Goal: Information Seeking & Learning: Learn about a topic

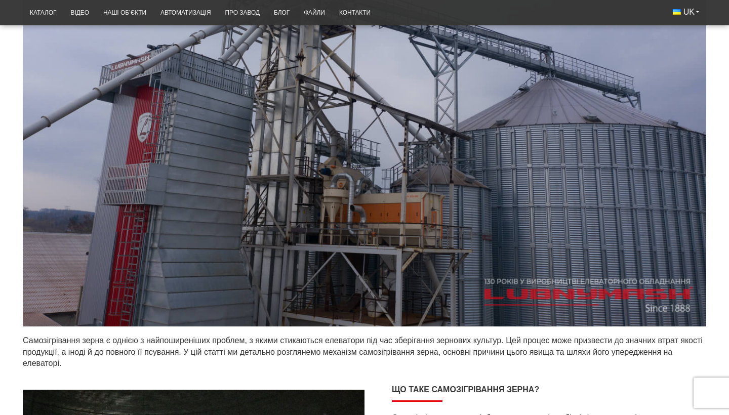
scroll to position [554, 0]
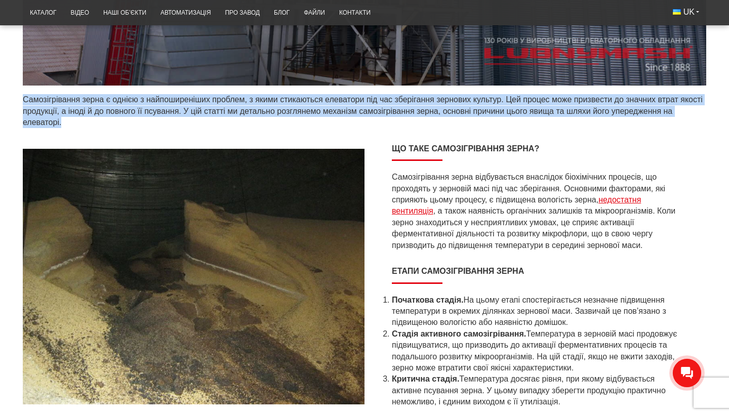
drag, startPoint x: 24, startPoint y: 98, endPoint x: 81, endPoint y: 117, distance: 59.9
click at [81, 117] on p "Самозігрівання зерна є однією з найпоширеніших проблем, з якими стикаються елев…" at bounding box center [365, 111] width 684 height 34
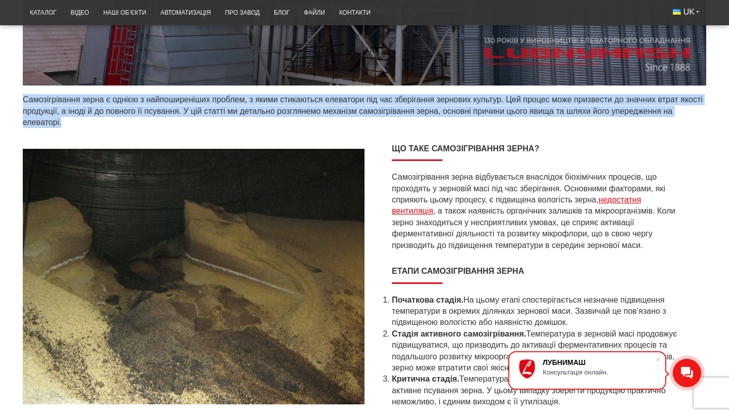
copy p "Самозігрівання зерна є однією з найпоширеніших проблем, з якими стикаються елев…"
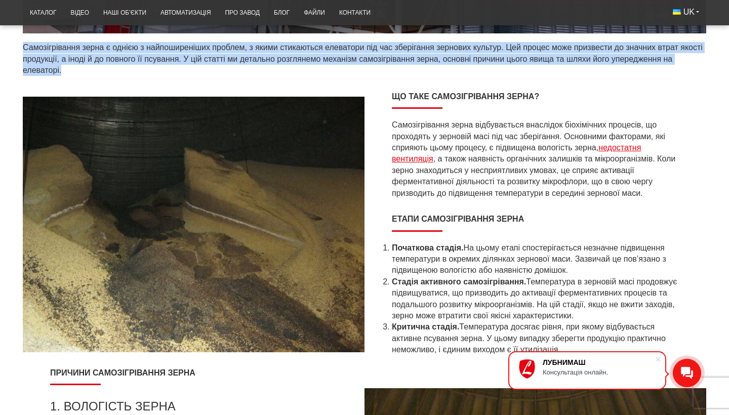
scroll to position [622, 0]
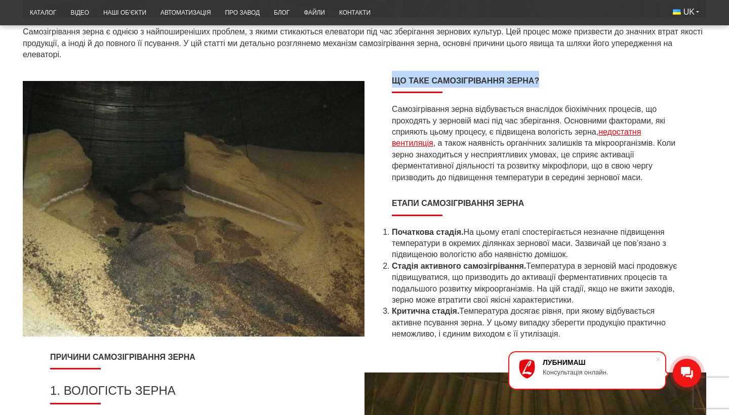
drag, startPoint x: 392, startPoint y: 79, endPoint x: 550, endPoint y: 81, distance: 157.5
click at [551, 81] on h2 "Що таке самозігрівання зерна?" at bounding box center [535, 82] width 287 height 23
copy strong "Що таке самозігрівання зерна?"
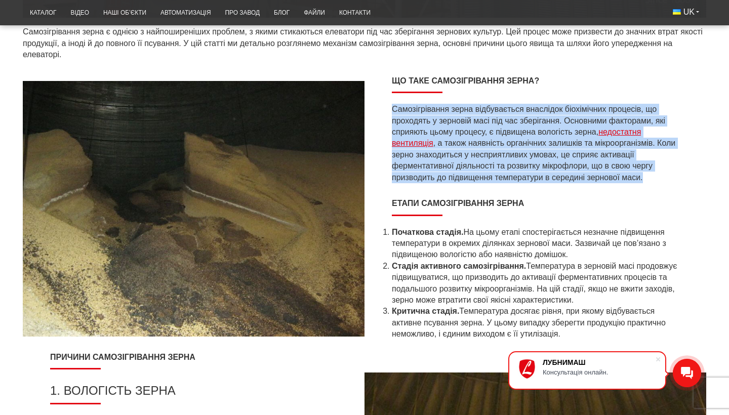
drag, startPoint x: 392, startPoint y: 108, endPoint x: 658, endPoint y: 174, distance: 274.4
click at [658, 174] on p "Самозігрівання зерна відбувається внаслідок біохімічних процесів, що проходять …" at bounding box center [535, 144] width 287 height 80
copy p "Самозігрівання зерна відбувається внаслідок біохімічних процесів, що проходять …"
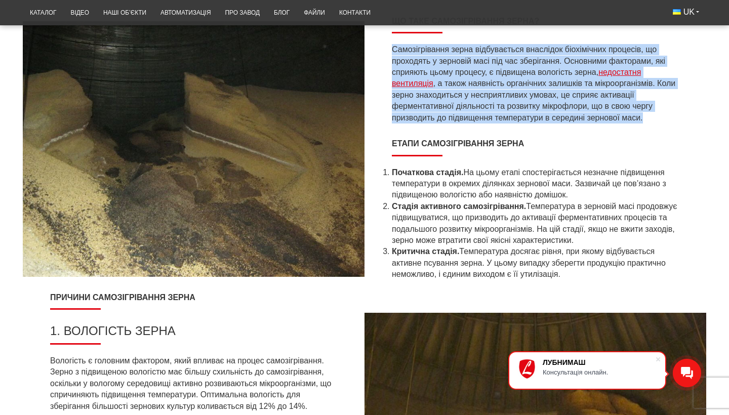
scroll to position [687, 0]
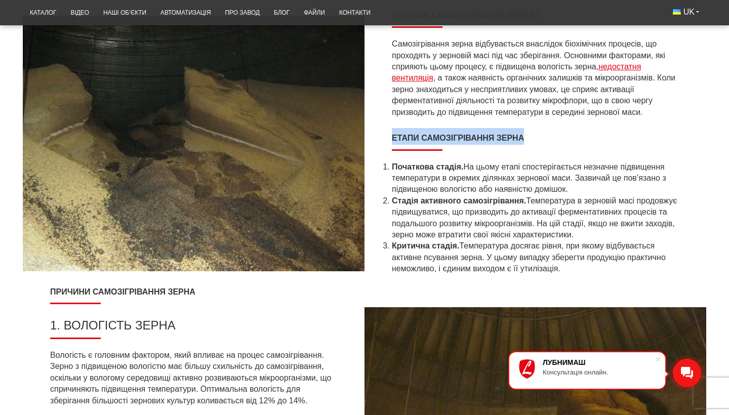
drag, startPoint x: 392, startPoint y: 132, endPoint x: 553, endPoint y: 136, distance: 160.1
click at [553, 136] on h2 "Етапи самозігрівання зерна" at bounding box center [535, 139] width 287 height 23
copy strong "Етапи самозігрівання зерна"
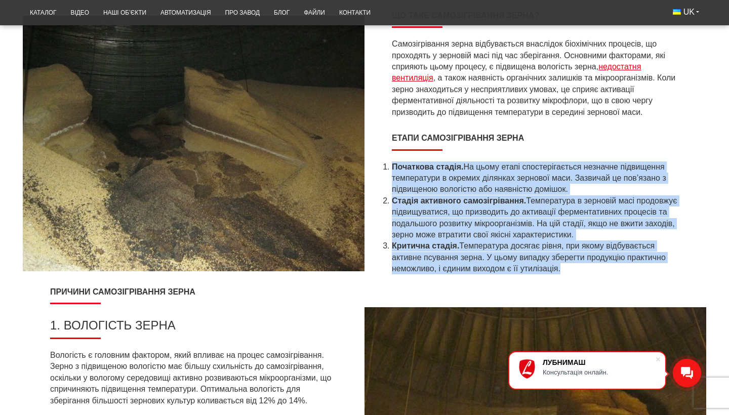
drag, startPoint x: 393, startPoint y: 163, endPoint x: 566, endPoint y: 266, distance: 201.5
click at [566, 266] on ol "Початкова стадія. На цьому етапі спостерігається незначне підвищення температур…" at bounding box center [535, 218] width 287 height 113
copy ol "Loremipsu dolors. Am conse adipi elitseddoeiusmo temporin utlaboreet doloremagn…"
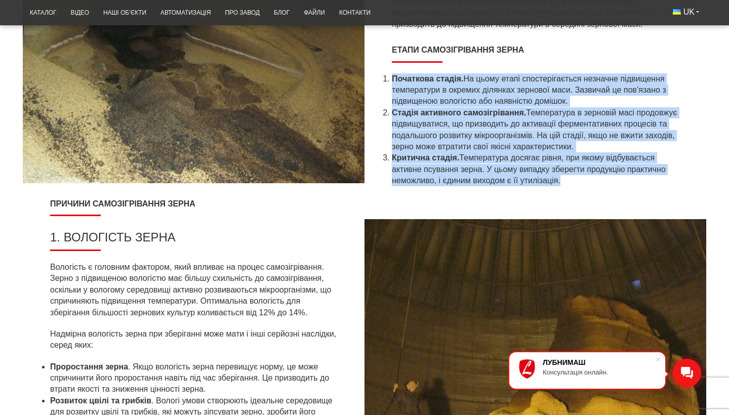
scroll to position [821, 0]
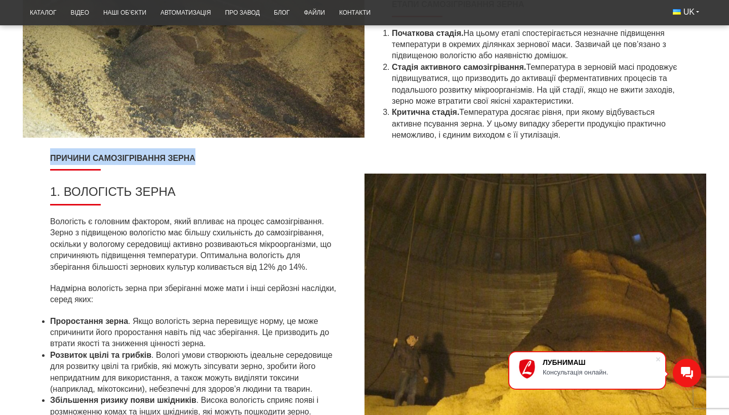
drag, startPoint x: 51, startPoint y: 151, endPoint x: 200, endPoint y: 147, distance: 149.0
click at [200, 148] on h2 "Причини самозігрівання зерна" at bounding box center [193, 159] width 287 height 23
copy strong "Причини самозігрівання зерна"
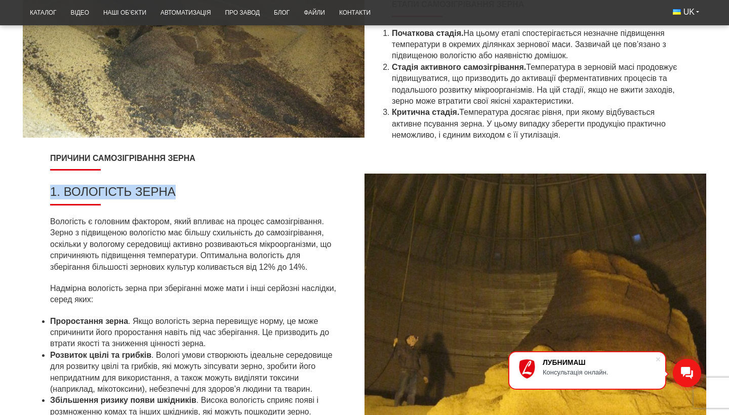
drag, startPoint x: 52, startPoint y: 187, endPoint x: 210, endPoint y: 194, distance: 158.2
click at [210, 194] on h3 "1. Вологість зерна" at bounding box center [193, 195] width 287 height 21
copy h3 "1. Вологість зерна"
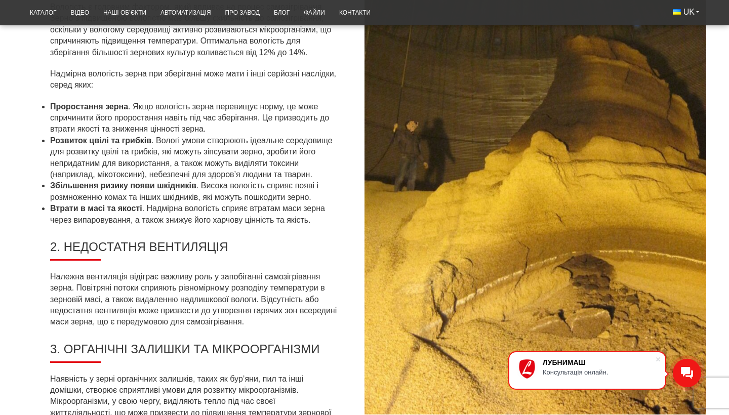
scroll to position [1098, 0]
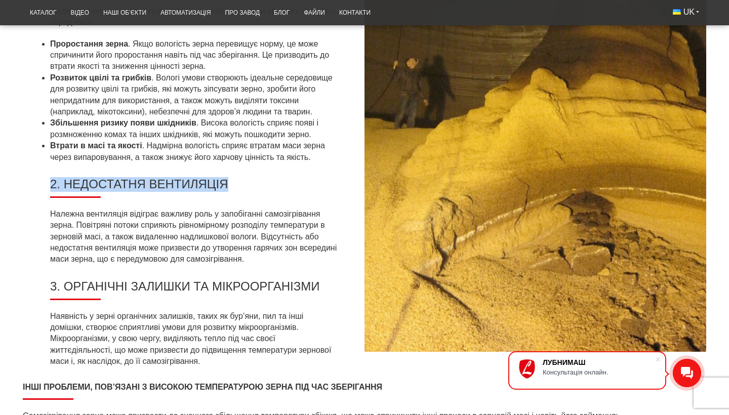
drag, startPoint x: 51, startPoint y: 177, endPoint x: 248, endPoint y: 185, distance: 196.7
click at [248, 185] on h3 "2. Недостатня вентиляція" at bounding box center [193, 187] width 287 height 21
copy h3 "2. Недостатня вентиляція"
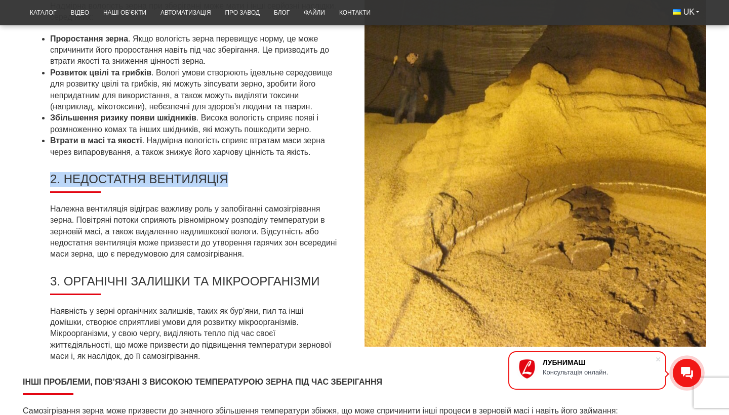
scroll to position [1111, 0]
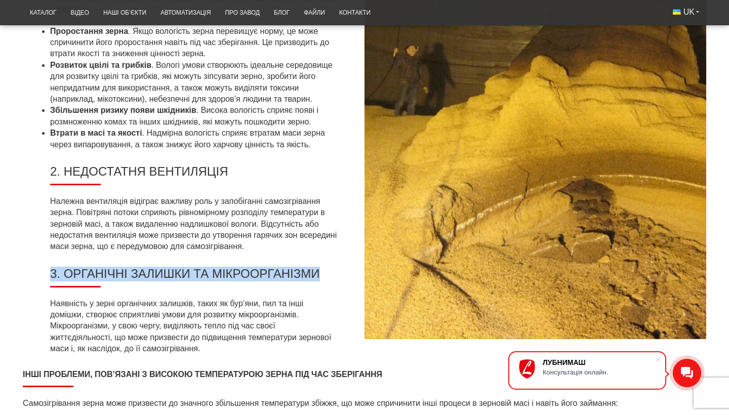
drag, startPoint x: 53, startPoint y: 263, endPoint x: 338, endPoint y: 261, distance: 285.1
click at [338, 261] on div "Причини самозігрівання зерна 1. Вологість зерна Вологість є головним фактором, …" at bounding box center [194, 111] width 342 height 507
copy h3 "3. Органічні залишки та мікроорганізми"
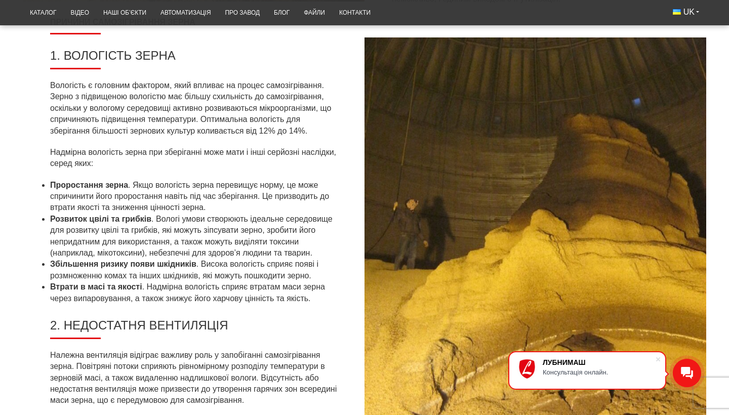
scroll to position [945, 0]
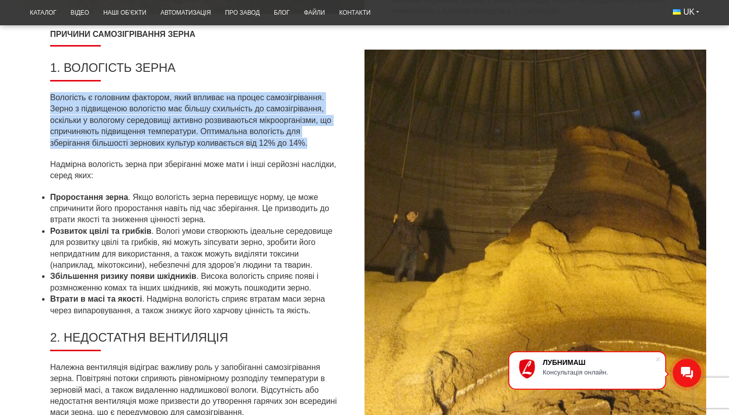
drag, startPoint x: 52, startPoint y: 92, endPoint x: 319, endPoint y: 136, distance: 271.1
click at [319, 136] on p "Вологість є головним фактором, який впливає на процес самозігрівання. Зерно з п…" at bounding box center [193, 120] width 287 height 57
copy p "Вологість є головним фактором, який впливає на процес самозігрівання. Зерно з п…"
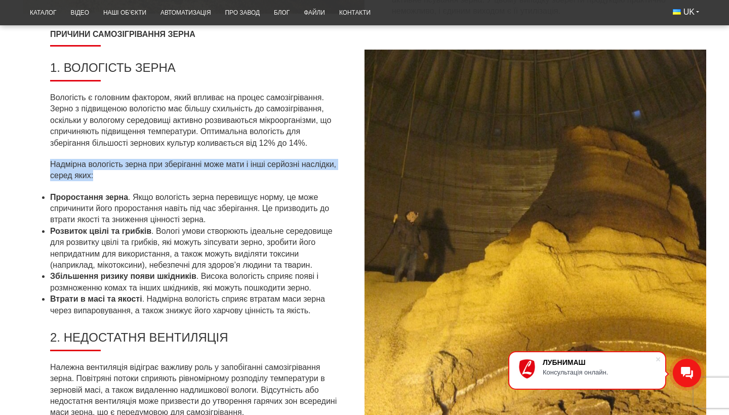
drag, startPoint x: 51, startPoint y: 156, endPoint x: 188, endPoint y: 167, distance: 137.6
click at [189, 167] on p "Надмірна вологість зерна при зберіганні може мати і інші серйозні наслідки, сер…" at bounding box center [193, 170] width 287 height 23
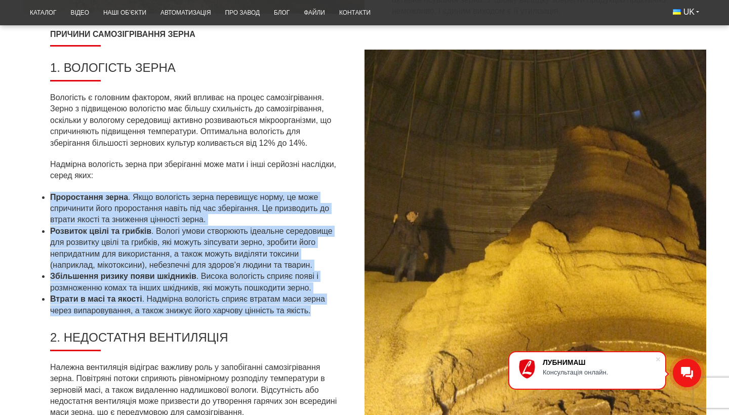
drag, startPoint x: 51, startPoint y: 190, endPoint x: 323, endPoint y: 304, distance: 295.1
click at [323, 304] on ul "Проростання зерна . Якщо вологість зерна перевищує норму, це може спричинити йо…" at bounding box center [193, 254] width 287 height 125
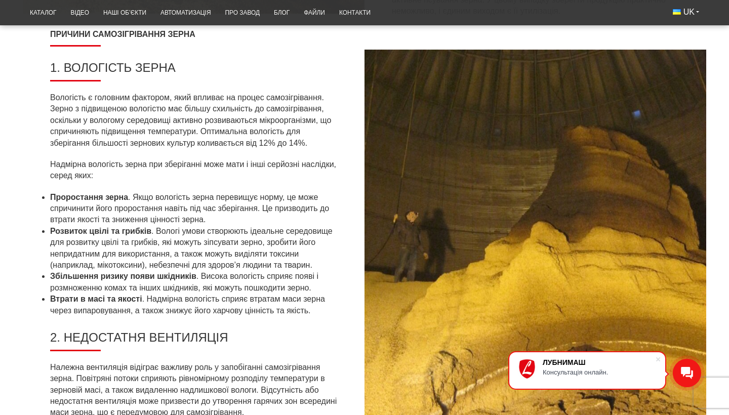
click at [71, 194] on strong "Проростання зерна" at bounding box center [89, 197] width 78 height 9
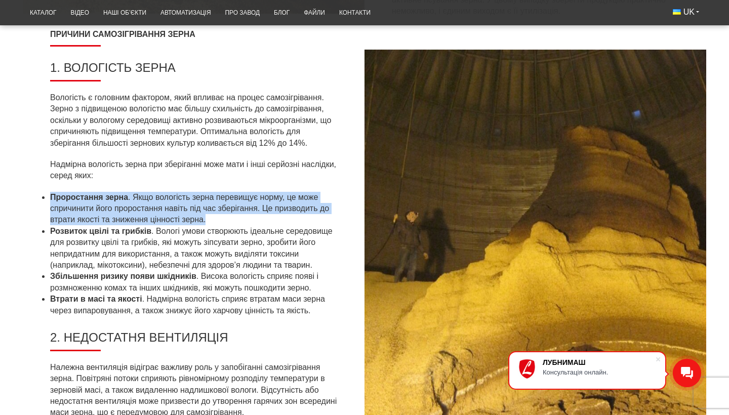
drag, startPoint x: 48, startPoint y: 189, endPoint x: 218, endPoint y: 212, distance: 171.6
click at [220, 212] on div "Причини самозігрівання зерна 1. Вологість зерна Вологість є головним фактором, …" at bounding box center [194, 277] width 342 height 507
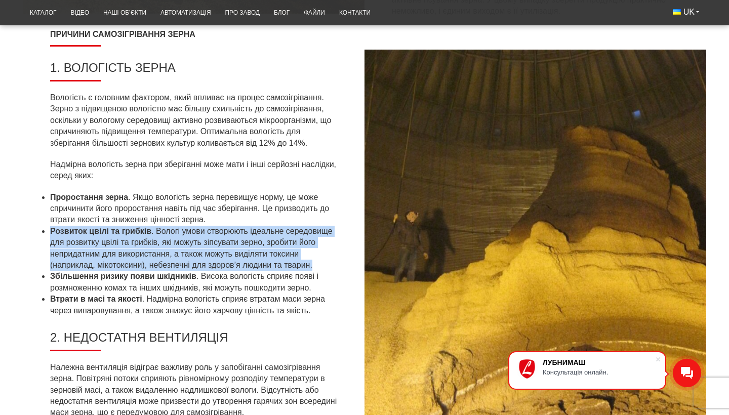
drag, startPoint x: 51, startPoint y: 224, endPoint x: 330, endPoint y: 259, distance: 281.8
click at [330, 259] on li "Розвиток цвілі та грибків . Вологі умови створюють ідеальне середовище для розв…" at bounding box center [193, 249] width 287 height 46
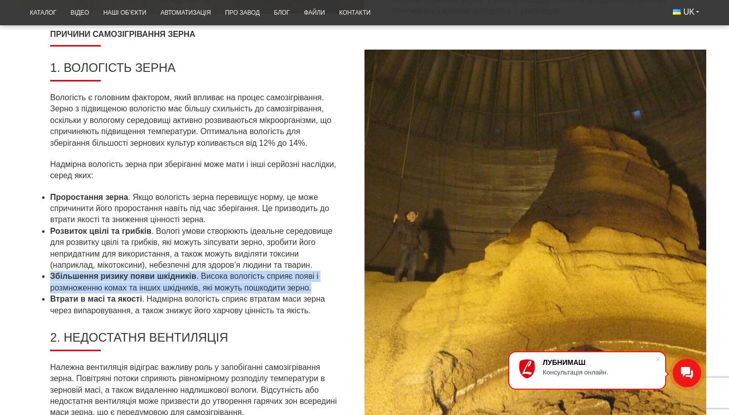
drag, startPoint x: 51, startPoint y: 268, endPoint x: 336, endPoint y: 277, distance: 284.8
click at [336, 277] on li "Збільшення ризику появи шкідників . Висока вологість сприяє появі і розмноженню…" at bounding box center [193, 282] width 287 height 23
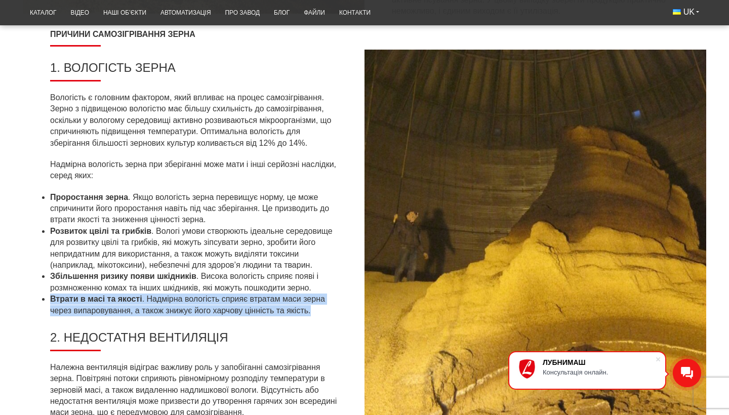
drag, startPoint x: 50, startPoint y: 292, endPoint x: 331, endPoint y: 302, distance: 281.8
click at [331, 302] on div "Причини самозігрівання зерна 1. Вологість зерна Вологість є головним фактором, …" at bounding box center [194, 277] width 342 height 507
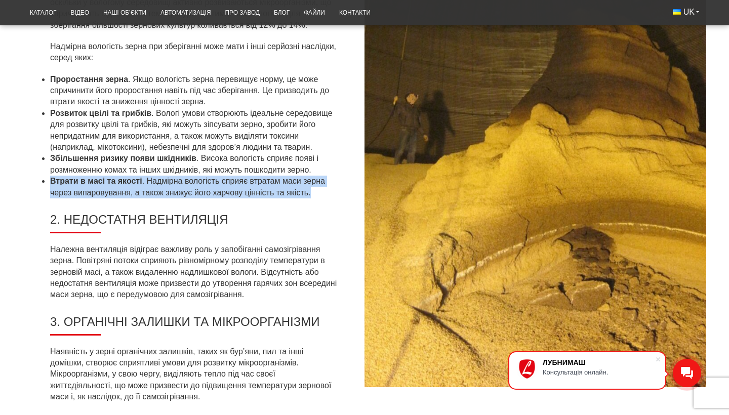
scroll to position [1068, 0]
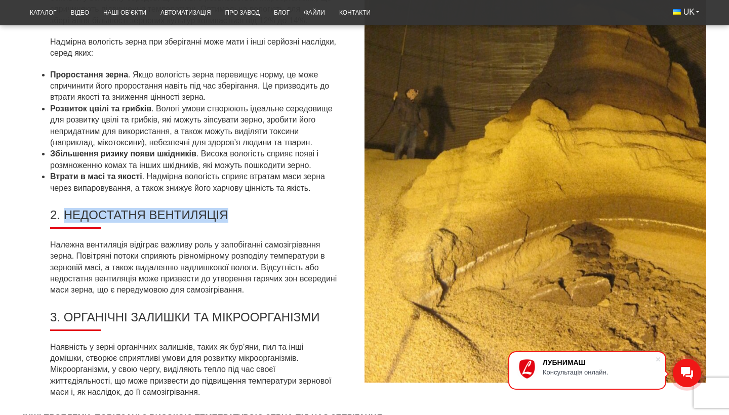
drag, startPoint x: 66, startPoint y: 207, endPoint x: 260, endPoint y: 211, distance: 194.0
click at [260, 211] on h3 "2. Недостатня вентиляція" at bounding box center [193, 218] width 287 height 21
drag, startPoint x: 53, startPoint y: 207, endPoint x: 241, endPoint y: 211, distance: 188.4
click at [242, 211] on h3 "2. Недостатня вентиляція" at bounding box center [193, 218] width 287 height 21
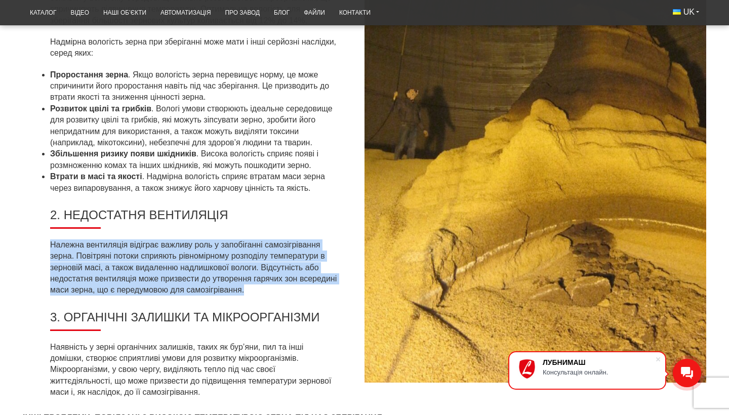
drag, startPoint x: 51, startPoint y: 235, endPoint x: 293, endPoint y: 284, distance: 247.4
click at [294, 284] on p "Належна вентиляція відіграє важливу роль у запобіганні самозігрівання зерна. По…" at bounding box center [193, 268] width 287 height 57
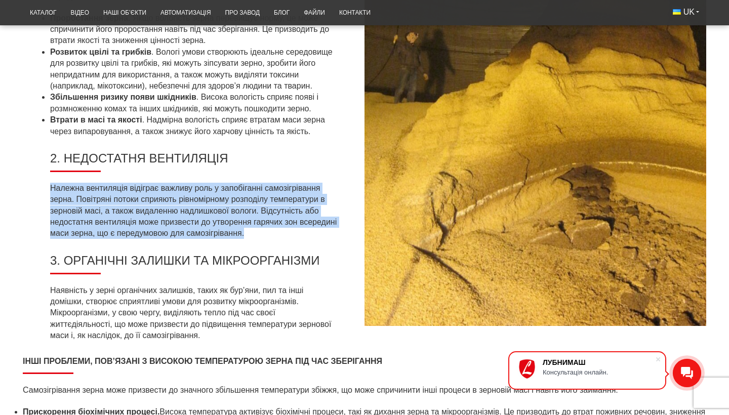
scroll to position [1157, 0]
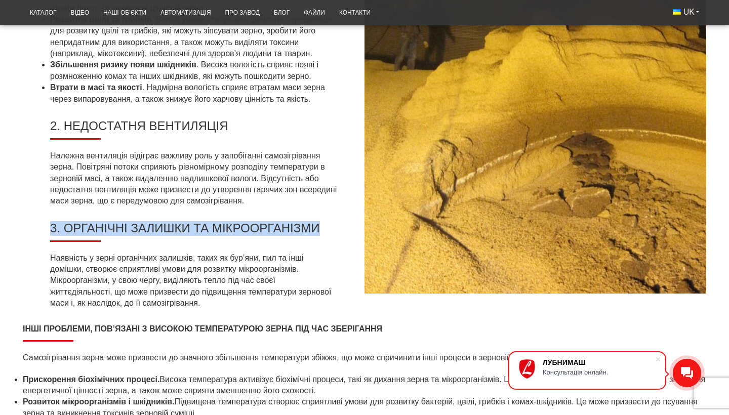
drag, startPoint x: 49, startPoint y: 219, endPoint x: 334, endPoint y: 219, distance: 285.1
click at [334, 219] on div "Причини самозігрівання зерна 1. Вологість зерна Вологість є головним фактором, …" at bounding box center [194, 66] width 342 height 507
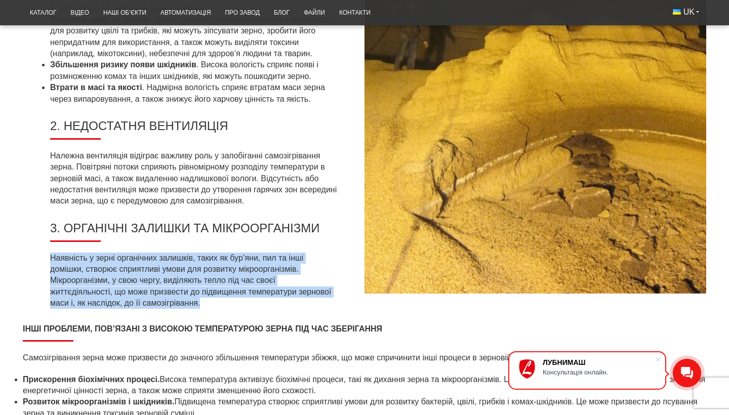
drag, startPoint x: 50, startPoint y: 248, endPoint x: 251, endPoint y: 291, distance: 205.6
click at [251, 291] on p "Наявність у зерні органічних залишків, таких як бур’яни, пил та інші домішки, с…" at bounding box center [193, 281] width 287 height 57
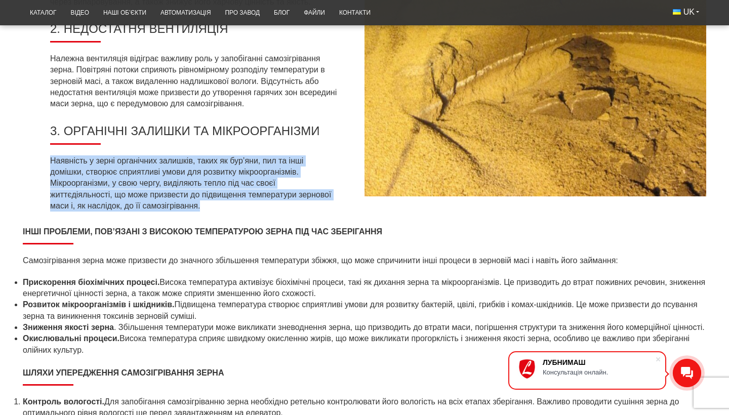
scroll to position [1273, 0]
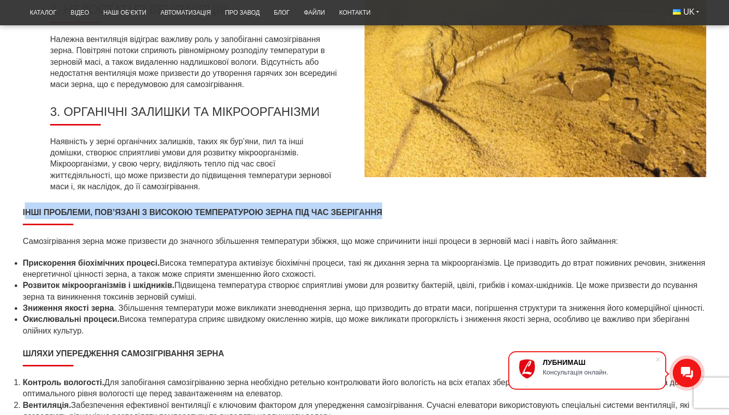
drag, startPoint x: 24, startPoint y: 201, endPoint x: 401, endPoint y: 210, distance: 376.4
click at [401, 210] on h2 "Інші проблеми, пов’язані з високою температурою зерна під час зберігання" at bounding box center [365, 214] width 684 height 23
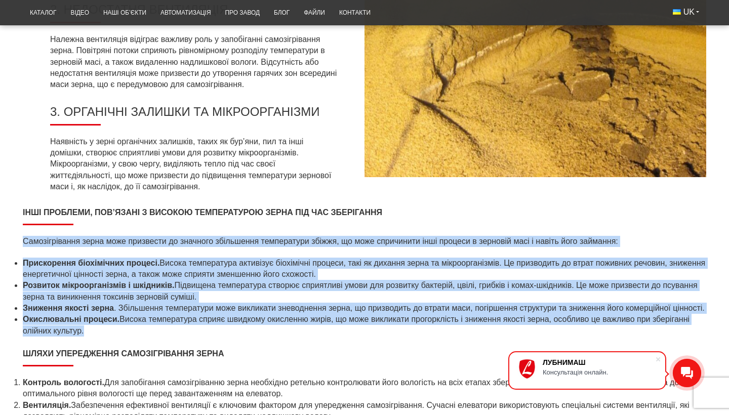
drag, startPoint x: 23, startPoint y: 229, endPoint x: 138, endPoint y: 334, distance: 155.2
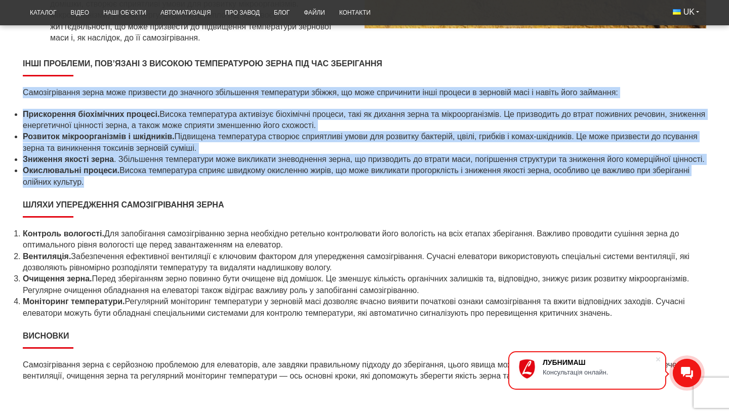
scroll to position [1439, 0]
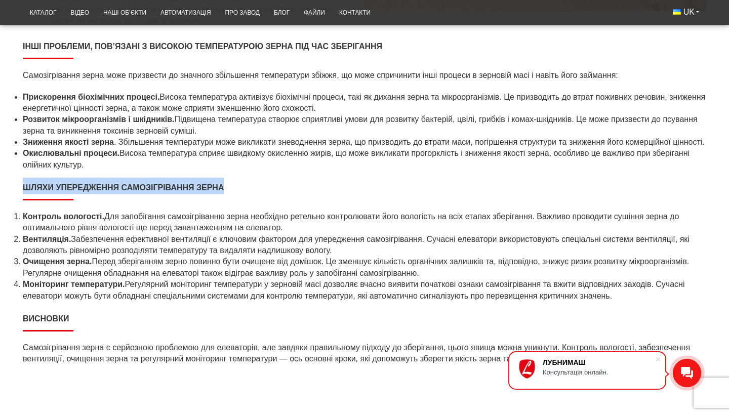
drag, startPoint x: 23, startPoint y: 186, endPoint x: 261, endPoint y: 186, distance: 238.5
click at [261, 186] on h2 "Шляхи упередження самозігрівання зерна" at bounding box center [365, 189] width 684 height 23
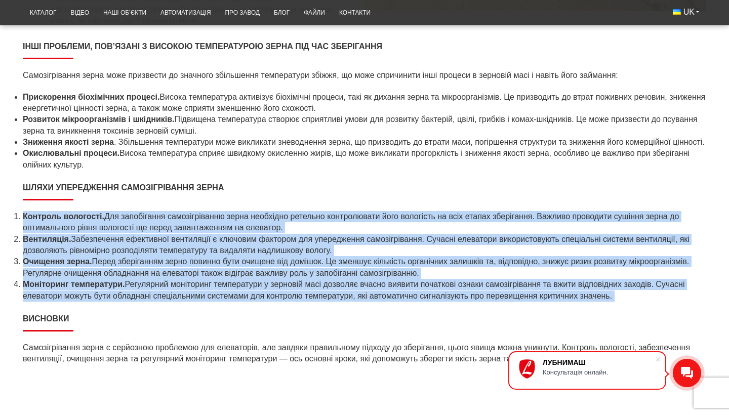
drag, startPoint x: 23, startPoint y: 214, endPoint x: 32, endPoint y: 300, distance: 86.5
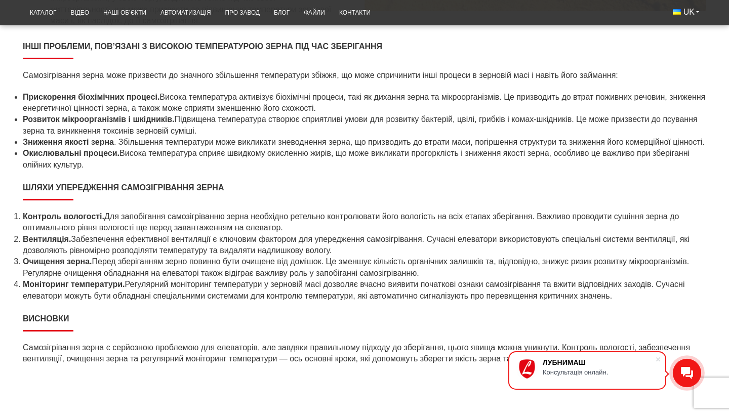
drag, startPoint x: 13, startPoint y: 214, endPoint x: 35, endPoint y: 299, distance: 88.6
click at [35, 299] on ol "Контроль вологості. Для запобігання самозігріванню зерна необхідно ретельно кон…" at bounding box center [365, 256] width 684 height 91
drag, startPoint x: 22, startPoint y: 318, endPoint x: 107, endPoint y: 318, distance: 84.6
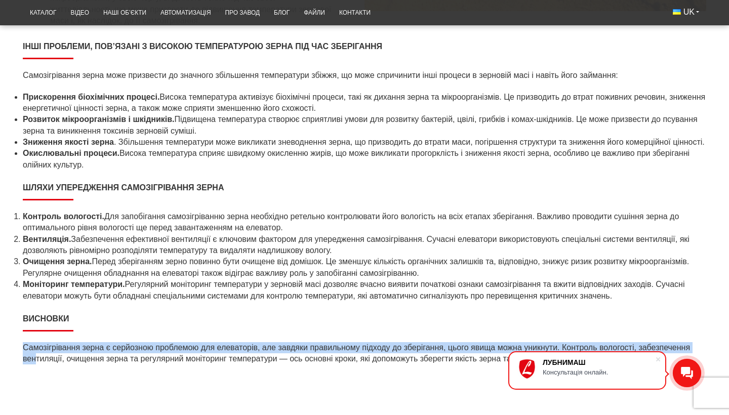
drag, startPoint x: 24, startPoint y: 344, endPoint x: 37, endPoint y: 357, distance: 18.6
click at [37, 357] on p "Самозігрівання зерна є серйозною проблемою для елеваторів, але завдяки правильн…" at bounding box center [365, 353] width 684 height 23
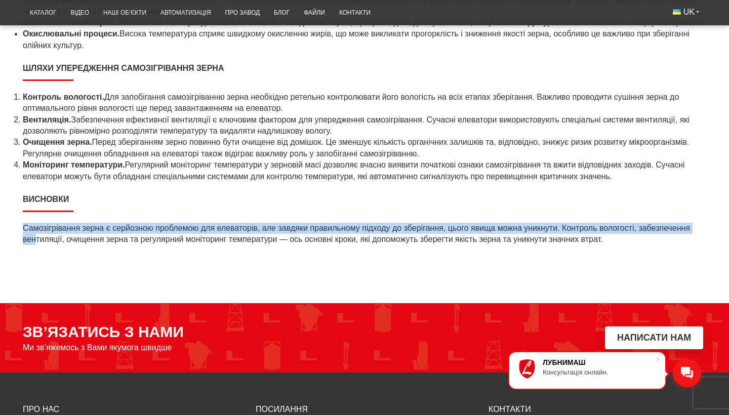
scroll to position [1598, 0]
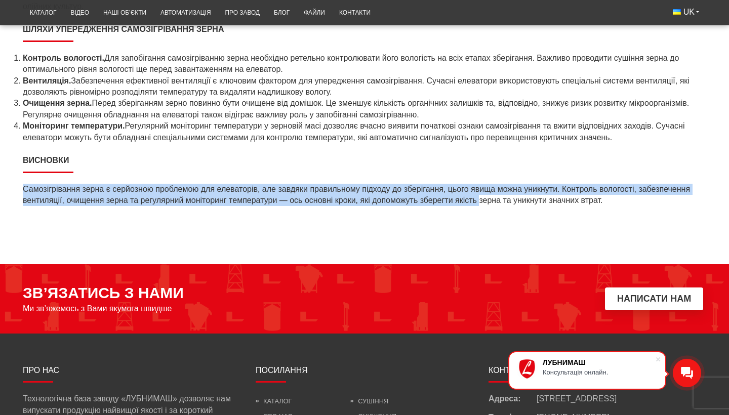
drag, startPoint x: 25, startPoint y: 185, endPoint x: 493, endPoint y: 200, distance: 468.2
click at [493, 200] on p "Самозігрівання зерна є серйозною проблемою для елеваторів, але завдяки правильн…" at bounding box center [365, 195] width 684 height 23
drag, startPoint x: 626, startPoint y: 198, endPoint x: 24, endPoint y: 186, distance: 601.8
click at [24, 186] on p "Самозігрівання зерна є серйозною проблемою для елеваторів, але завдяки правильн…" at bounding box center [365, 195] width 684 height 23
